Goal: Task Accomplishment & Management: Complete application form

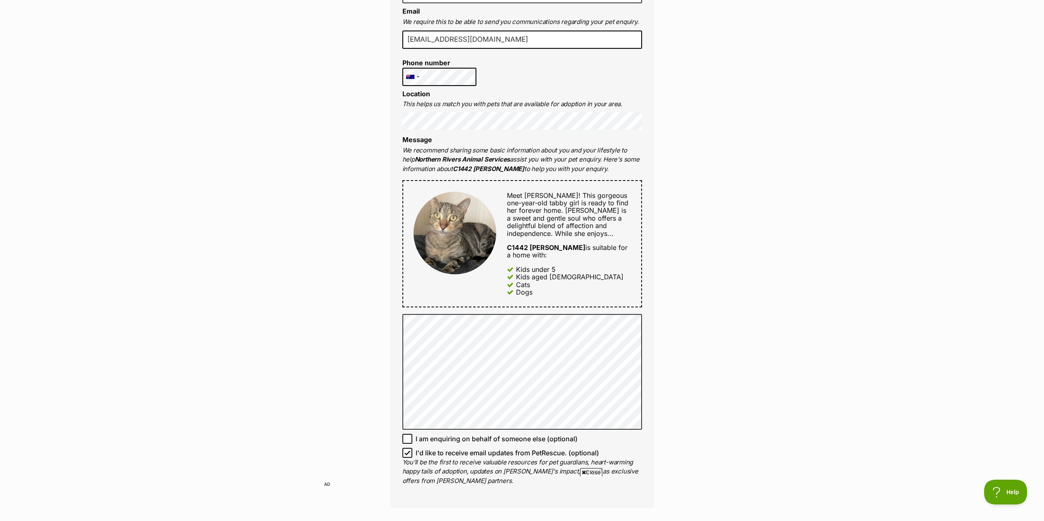
scroll to position [330, 0]
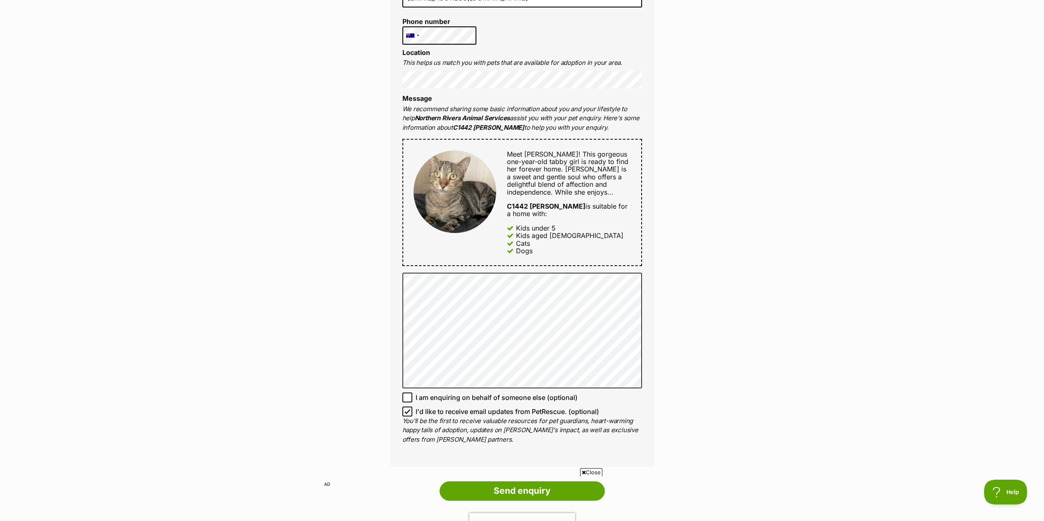
click at [406, 394] on icon at bounding box center [407, 397] width 6 height 6
click at [406, 392] on input "I am enquiring on behalf of someone else (optional)" at bounding box center [407, 397] width 10 height 10
checkbox input "true"
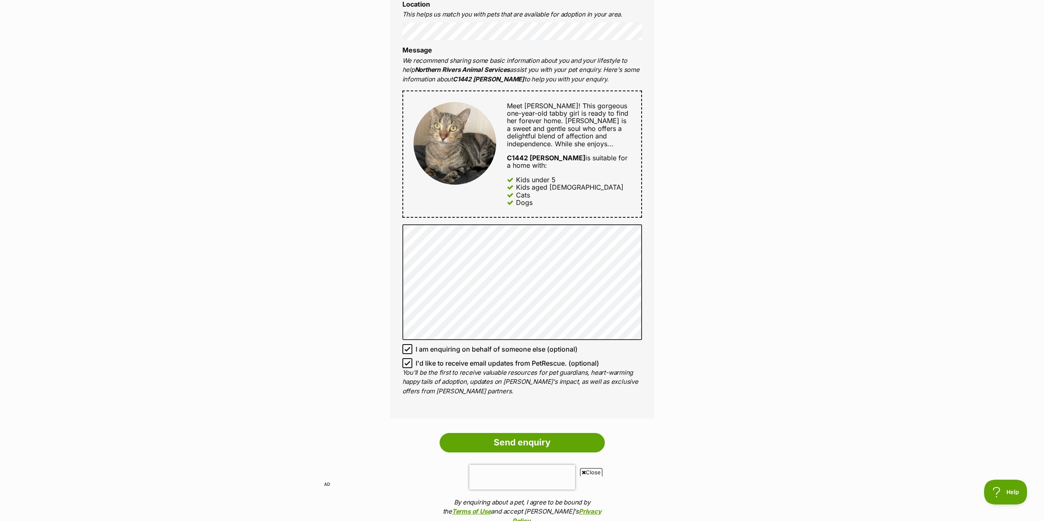
scroll to position [454, 0]
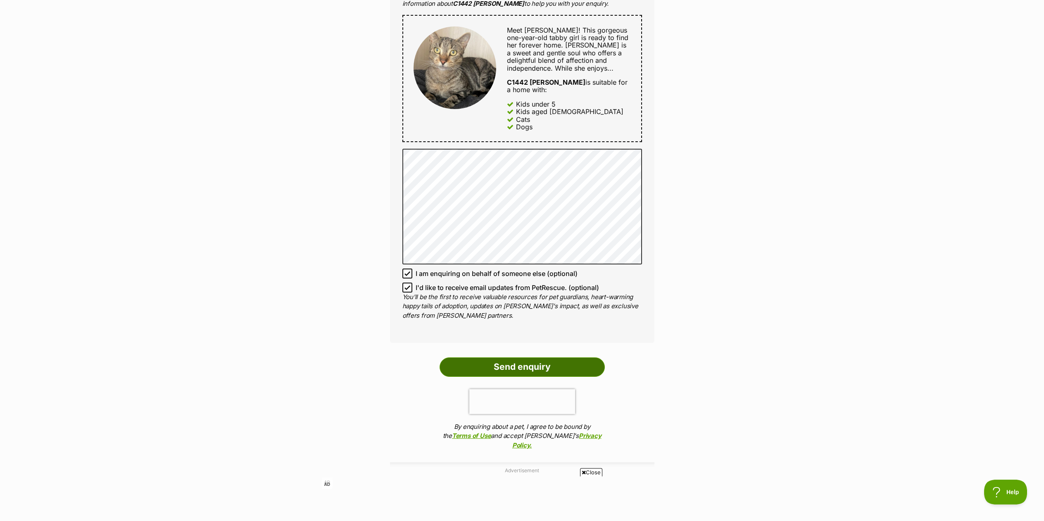
click at [504, 357] on input "Send enquiry" at bounding box center [522, 366] width 165 height 19
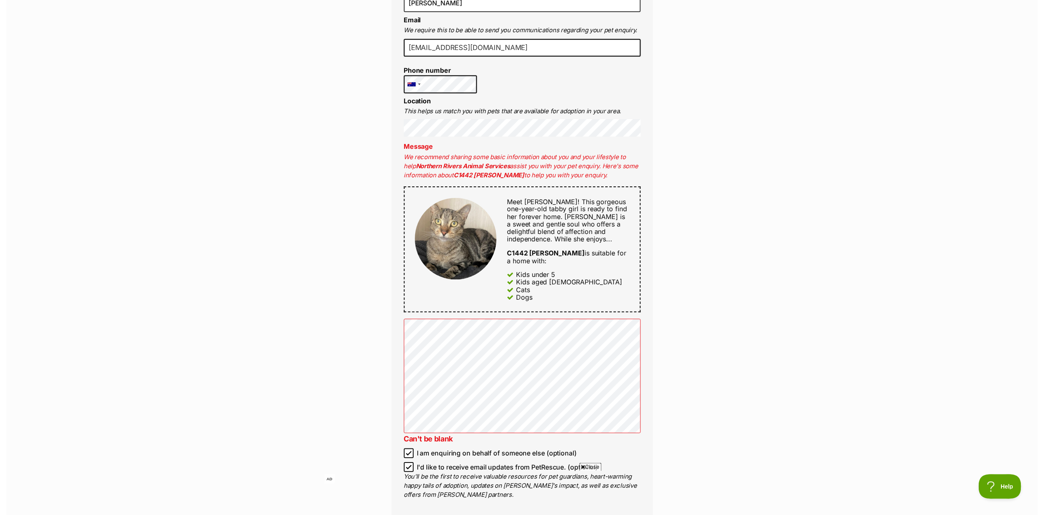
scroll to position [372, 0]
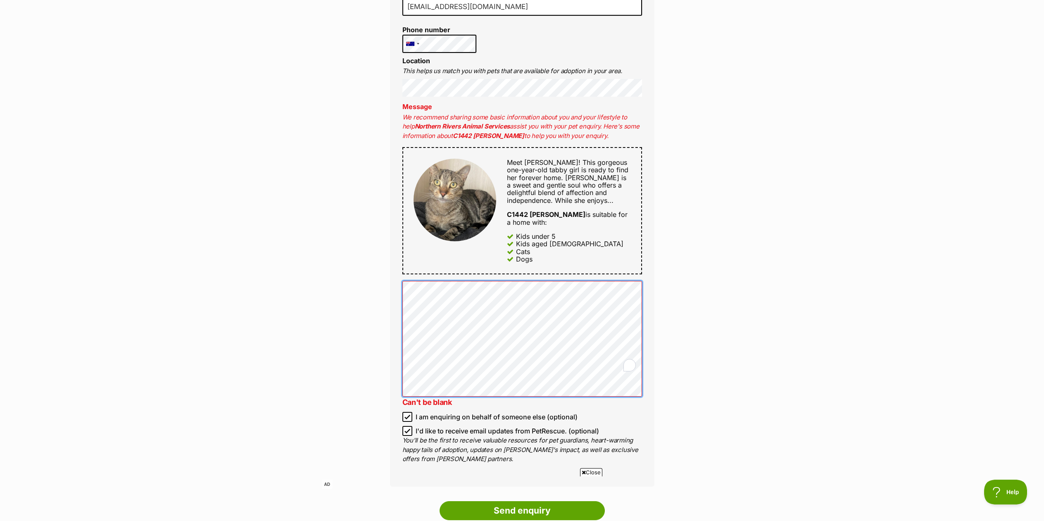
click at [643, 351] on div "Full name [PERSON_NAME] Email We require this to be able to send you communicat…" at bounding box center [522, 207] width 264 height 559
click at [671, 349] on div "Enquire about C1442 [PERSON_NAME] Want to increase your chances of a successful…" at bounding box center [522, 217] width 1044 height 1029
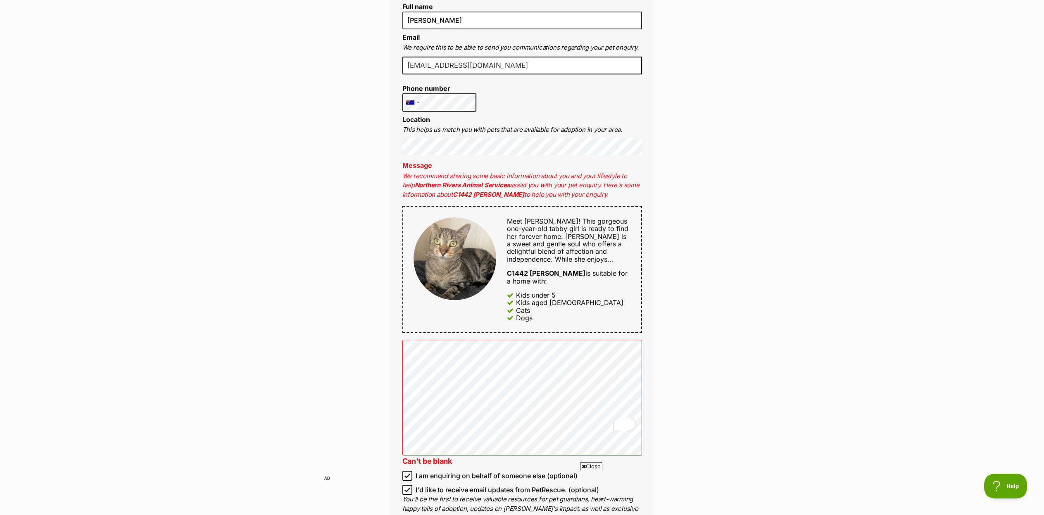
scroll to position [248, 0]
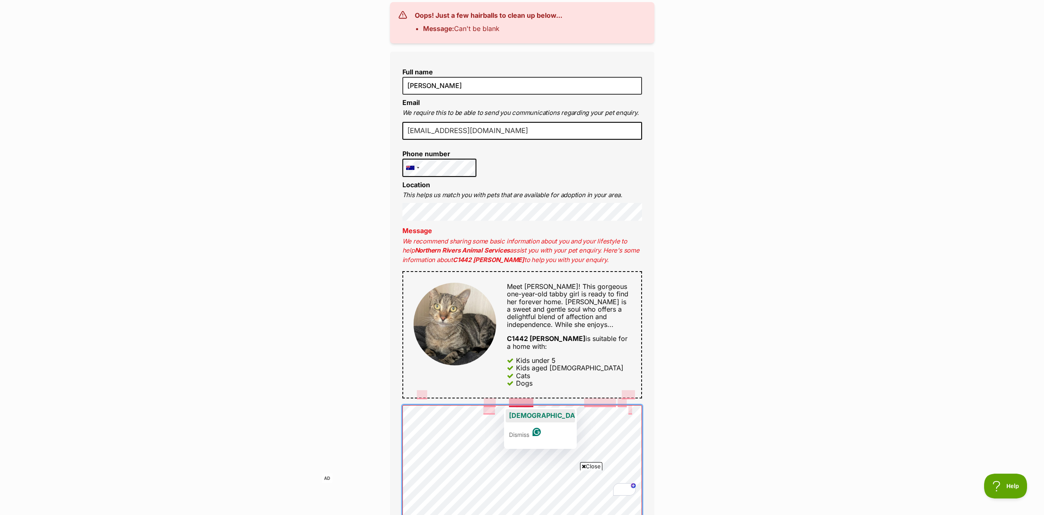
click at [522, 415] on span "[DEMOGRAPHIC_DATA]" at bounding box center [547, 415] width 77 height 8
click at [423, 409] on span "we" at bounding box center [422, 407] width 10 height 8
click at [490, 415] on span "and" at bounding box center [495, 415] width 12 height 8
click at [607, 414] on span "beneficiary" at bounding box center [616, 415] width 37 height 8
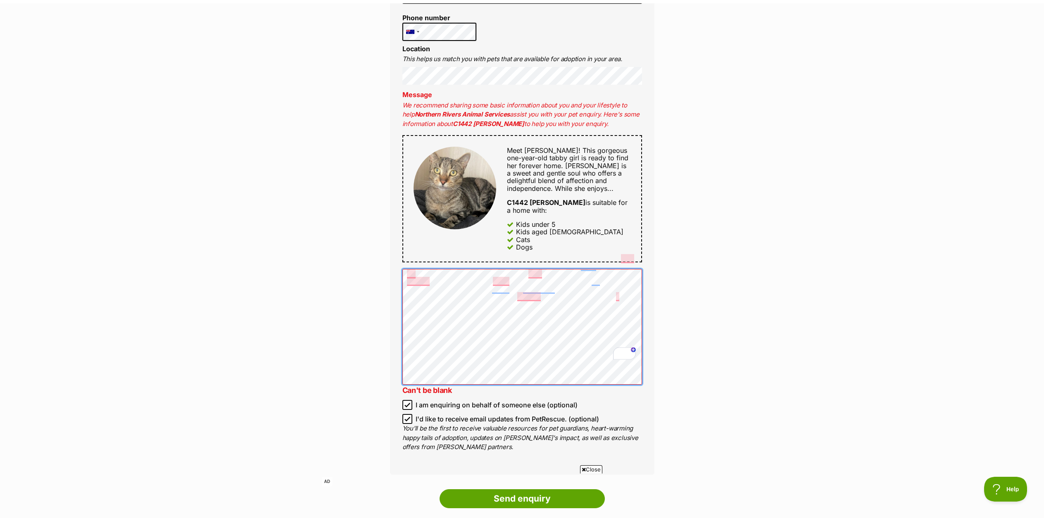
scroll to position [454, 0]
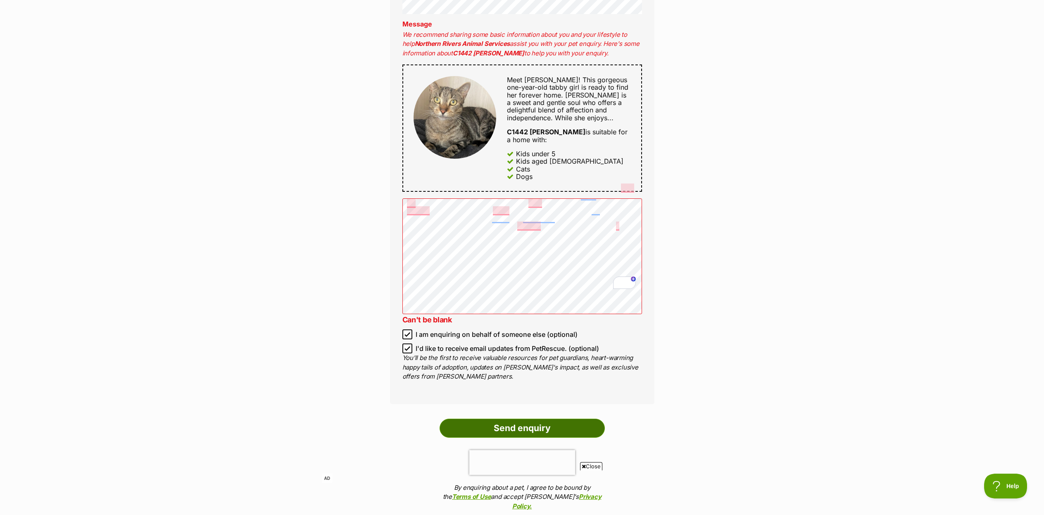
click at [520, 418] on input "Send enquiry" at bounding box center [522, 427] width 165 height 19
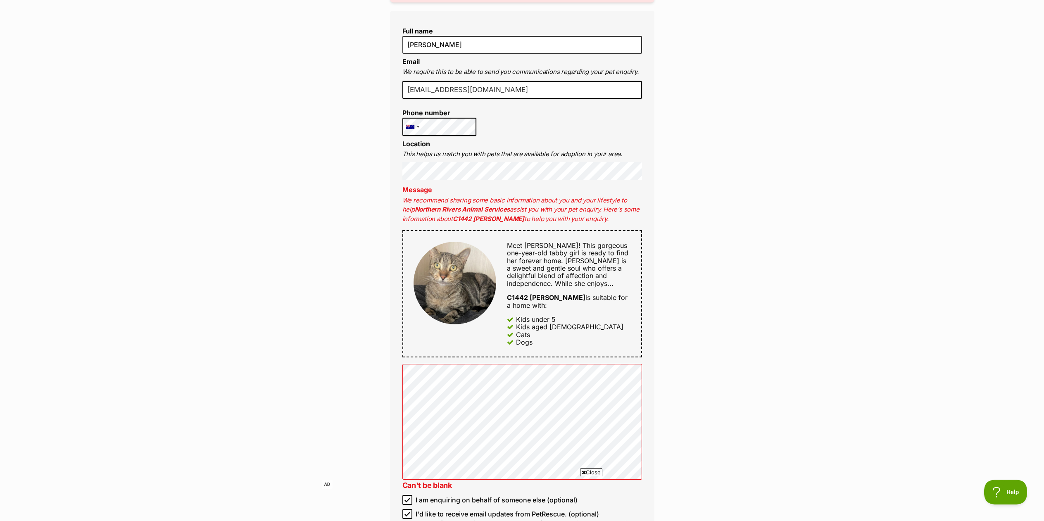
scroll to position [282, 0]
